Goal: Task Accomplishment & Management: Use online tool/utility

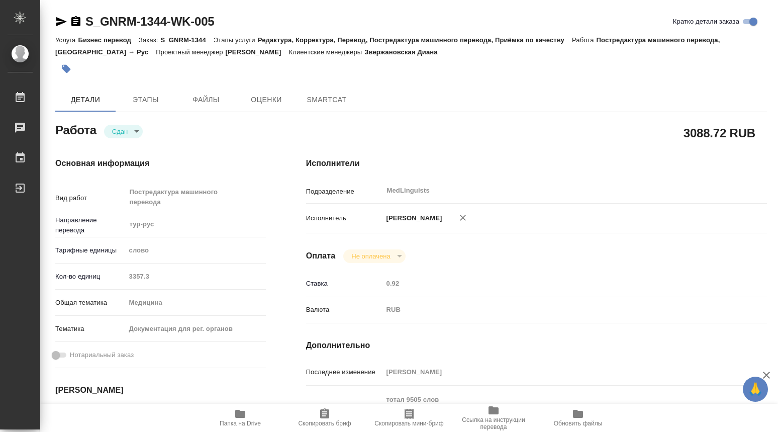
type textarea "x"
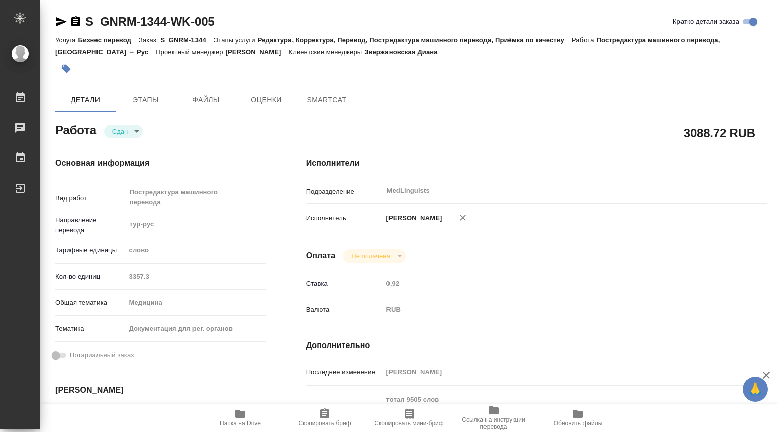
type textarea "x"
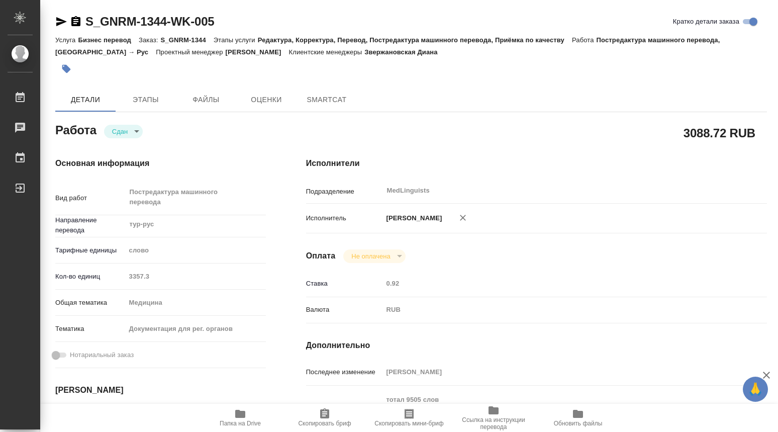
type textarea "x"
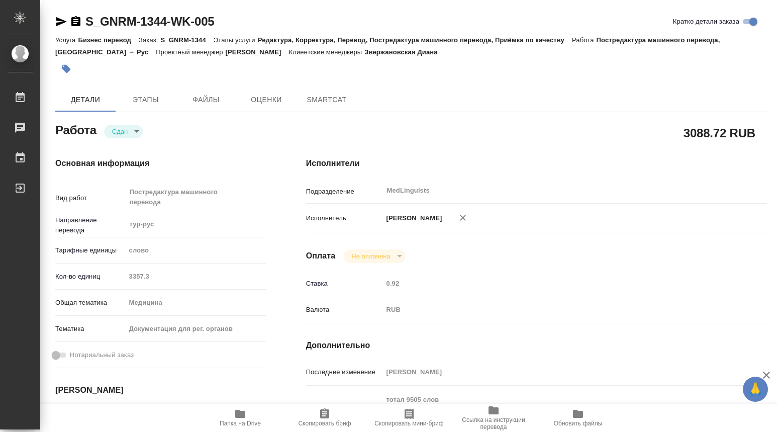
type textarea "x"
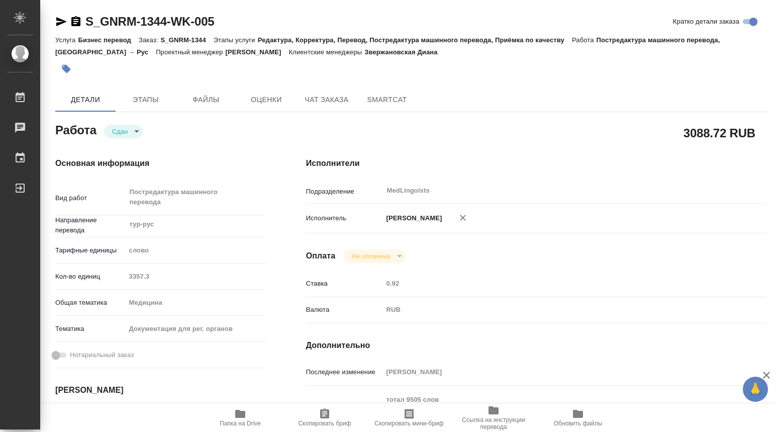
type textarea "x"
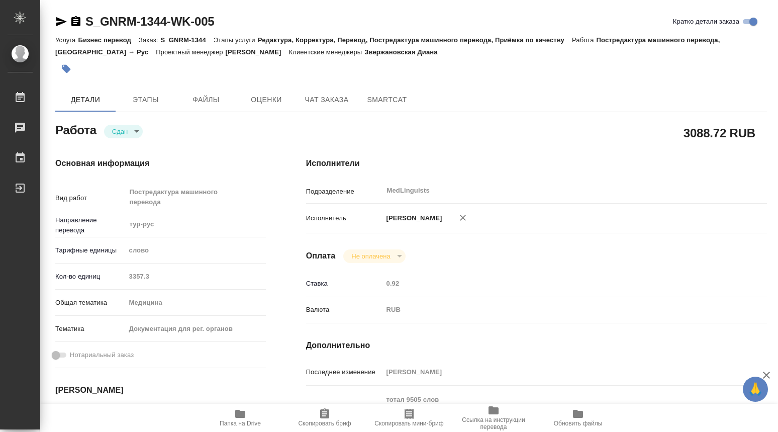
type textarea "x"
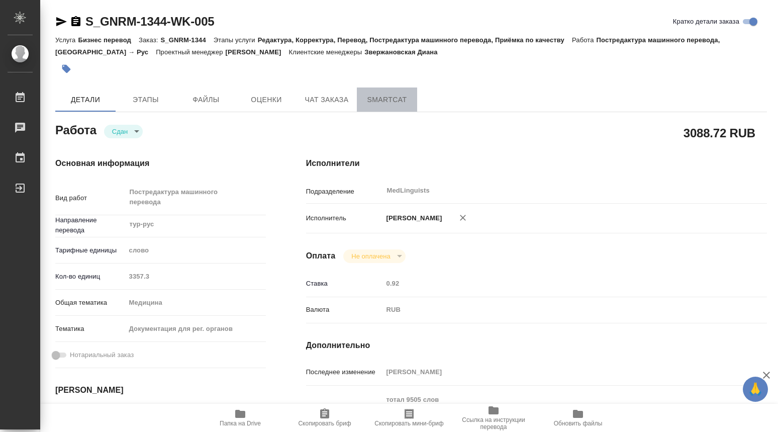
click at [382, 102] on span "SmartCat" at bounding box center [387, 100] width 48 height 13
